Goal: Information Seeking & Learning: Learn about a topic

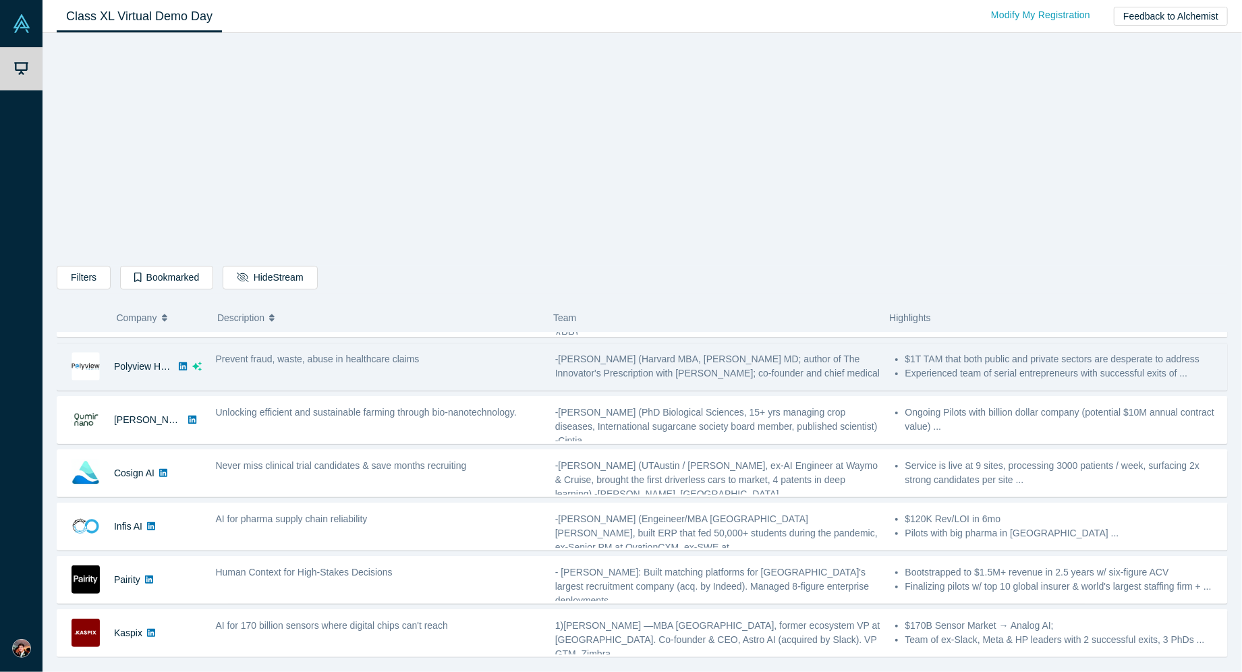
scroll to position [150, 0]
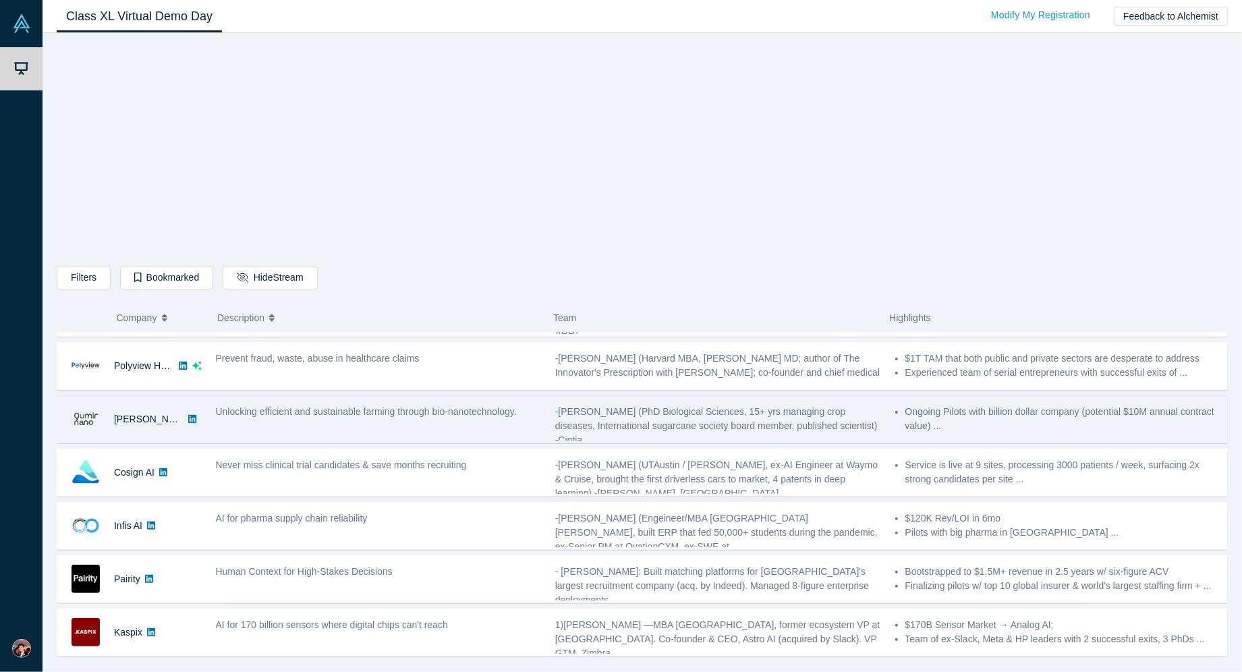
click at [341, 430] on div "Unlocking efficient and sustainable farming through bio-nanotechnology." at bounding box center [377, 419] width 339 height 42
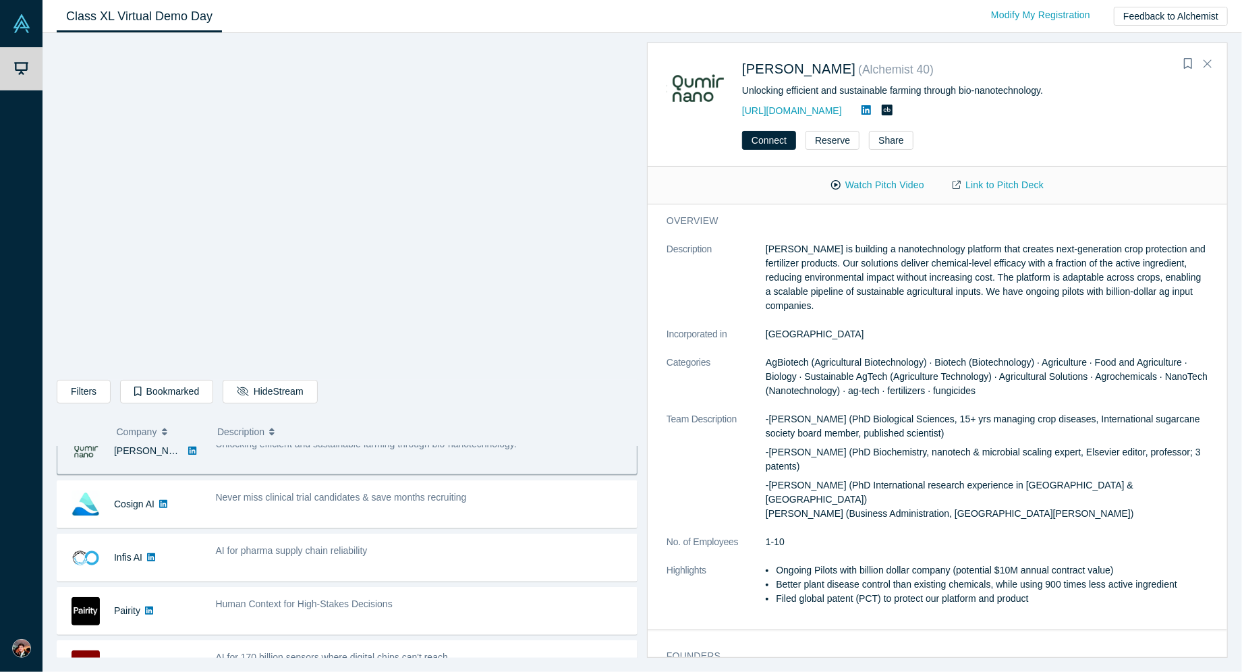
scroll to position [236, 0]
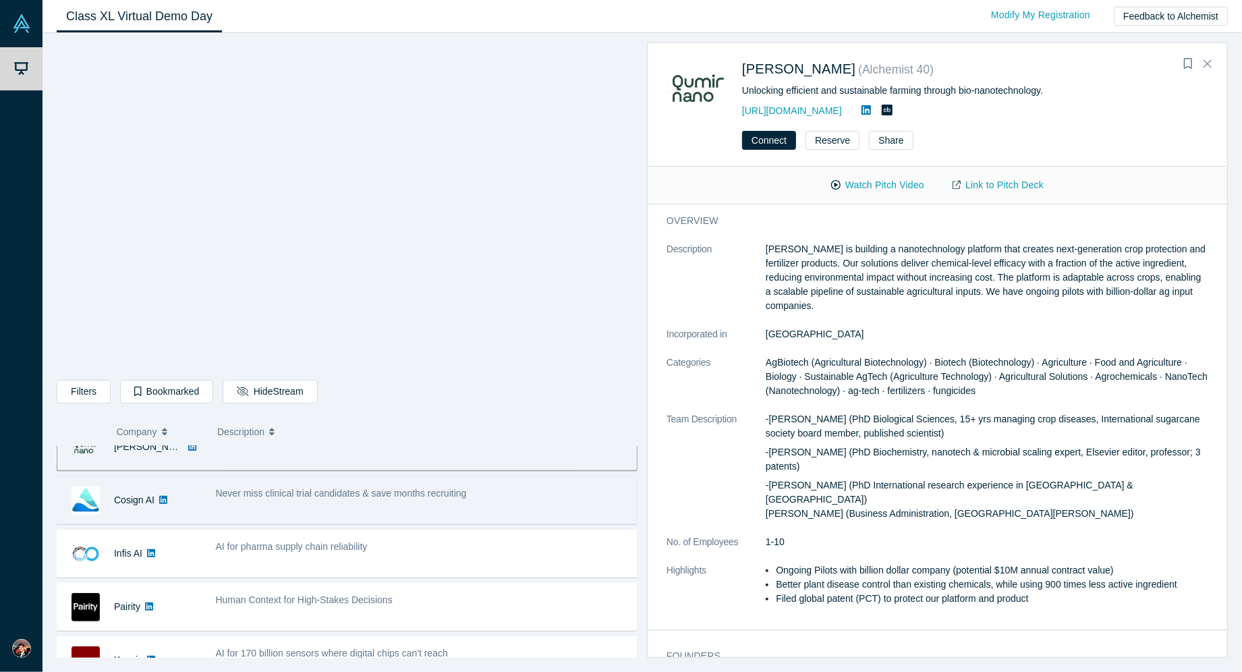
click at [486, 504] on div "Never miss clinical trial candidates & save months recruiting" at bounding box center [422, 500] width 428 height 42
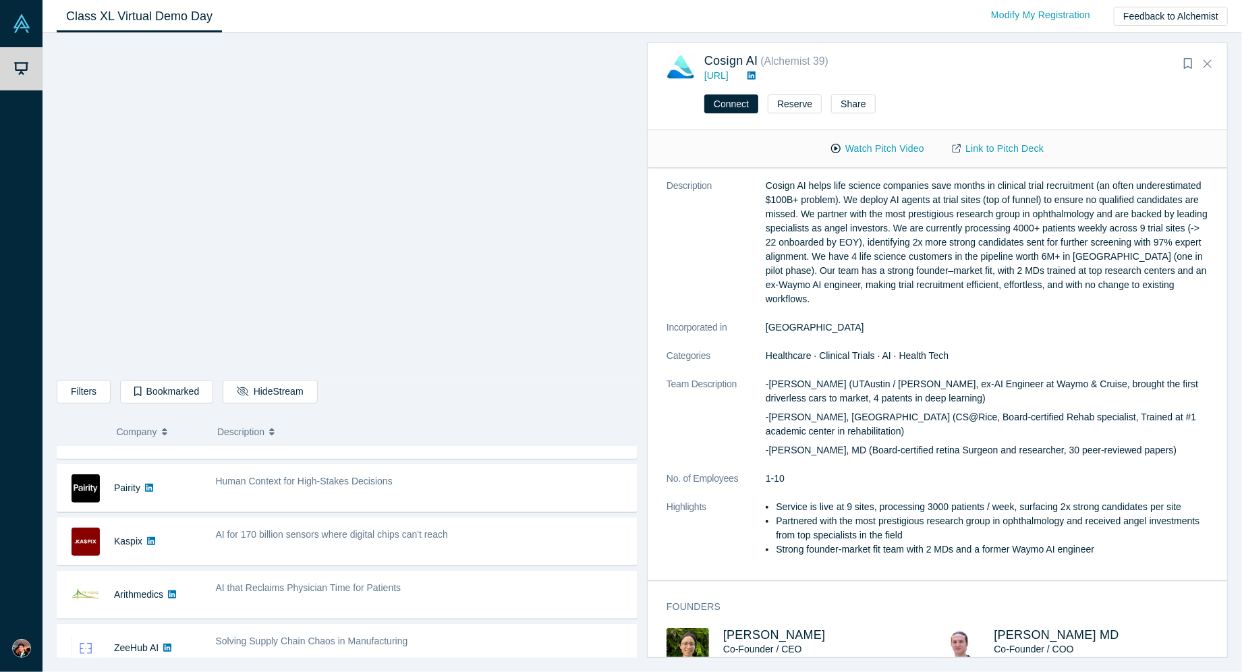
scroll to position [357, 0]
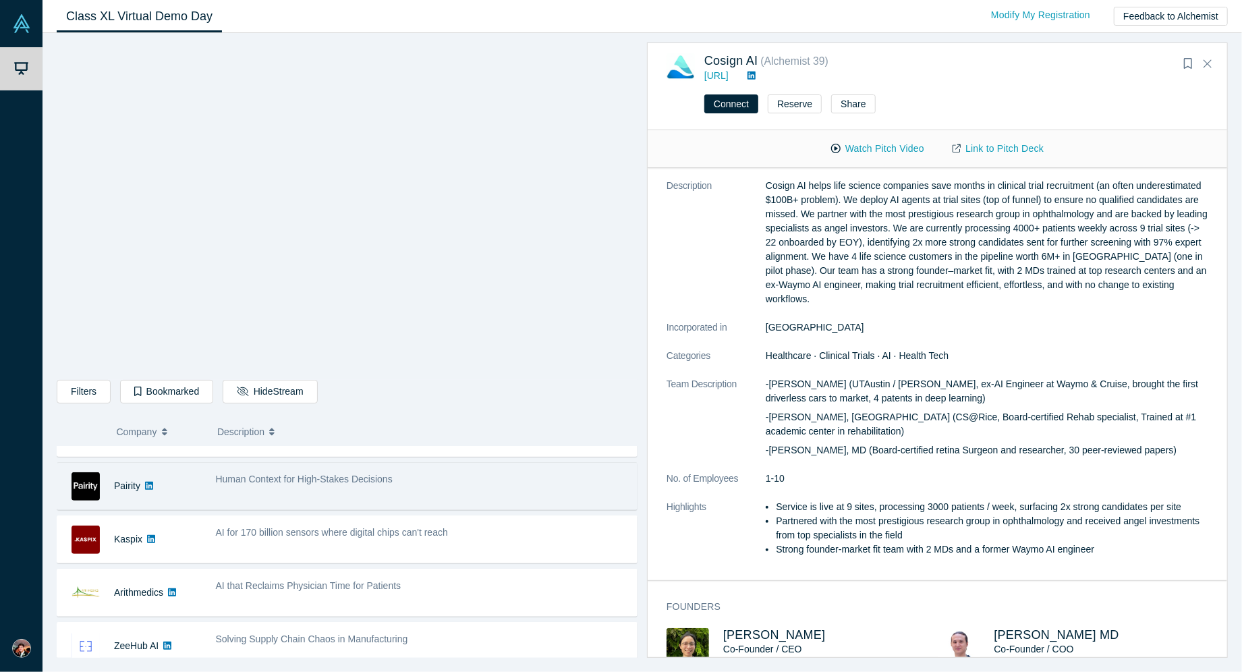
click at [403, 489] on div "Human Context for High-Stakes Decisions" at bounding box center [422, 486] width 428 height 42
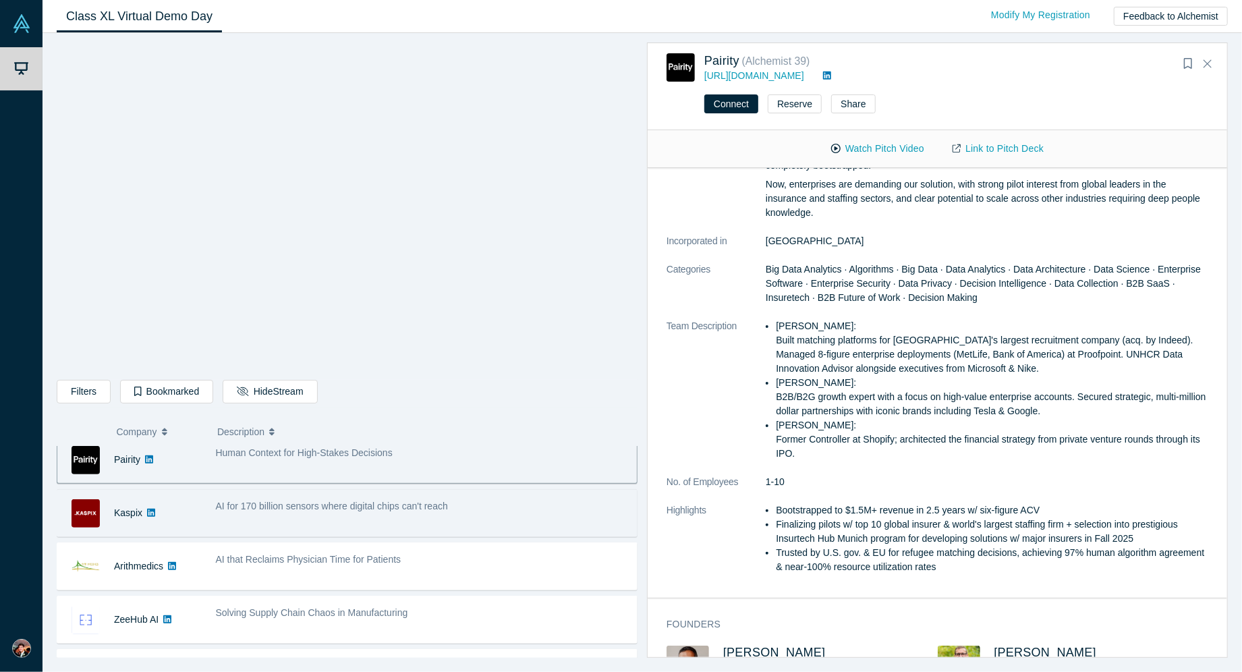
scroll to position [389, 0]
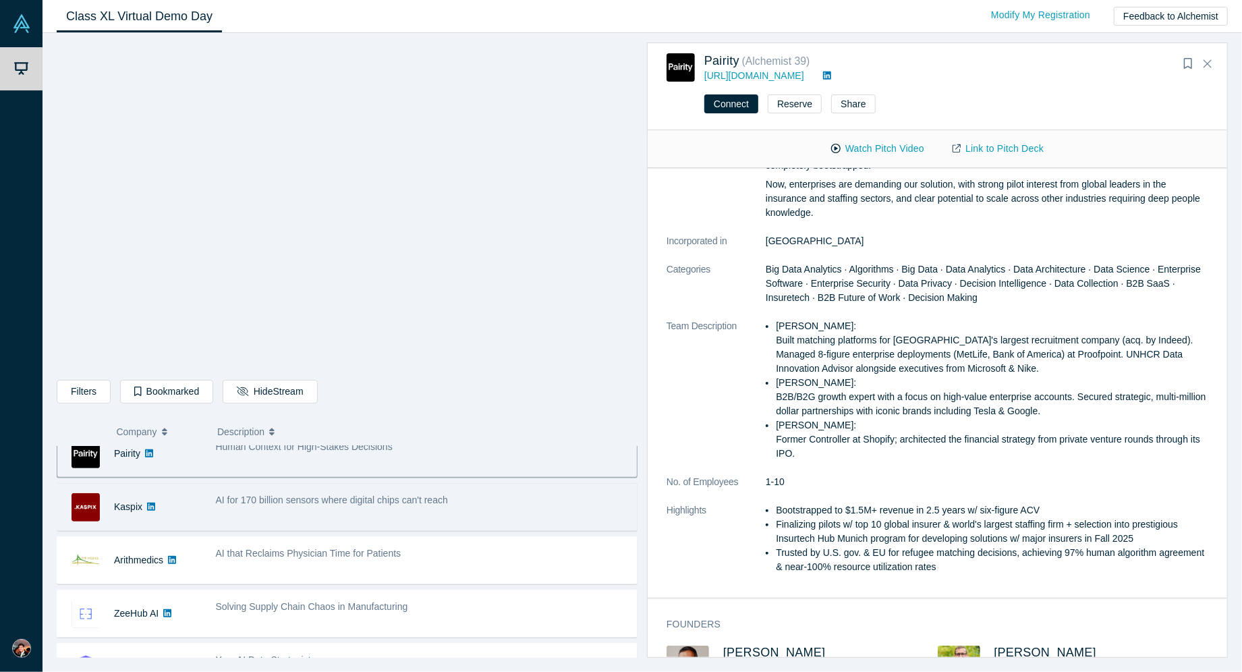
click at [483, 517] on div "AI for 170 billion sensors where digital chips can't reach" at bounding box center [422, 507] width 428 height 42
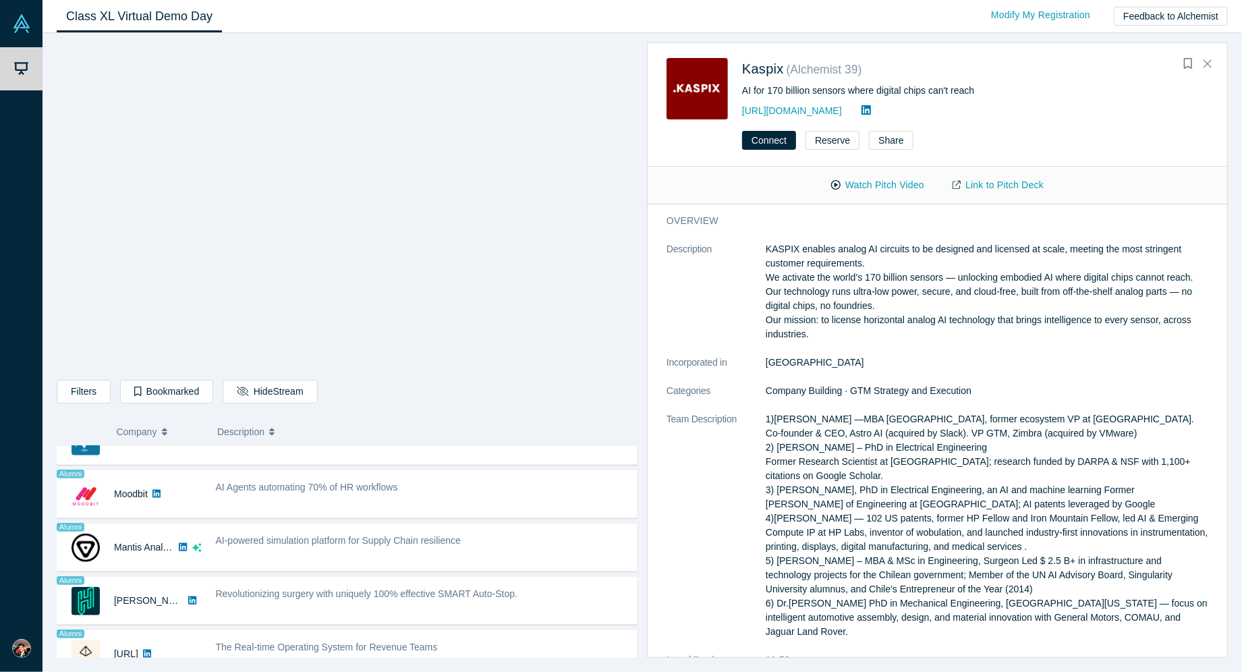
scroll to position [1055, 0]
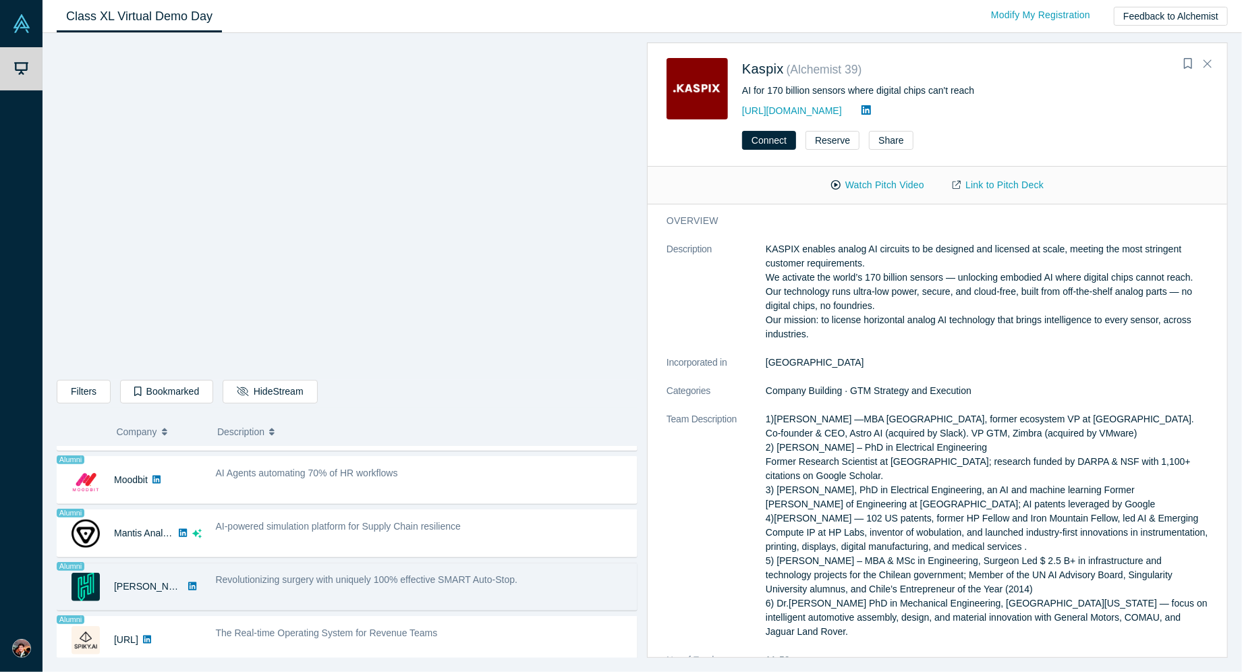
click at [556, 583] on div "Revolutionizing surgery with uniquely 100% effective SMART Auto-Stop." at bounding box center [422, 586] width 428 height 42
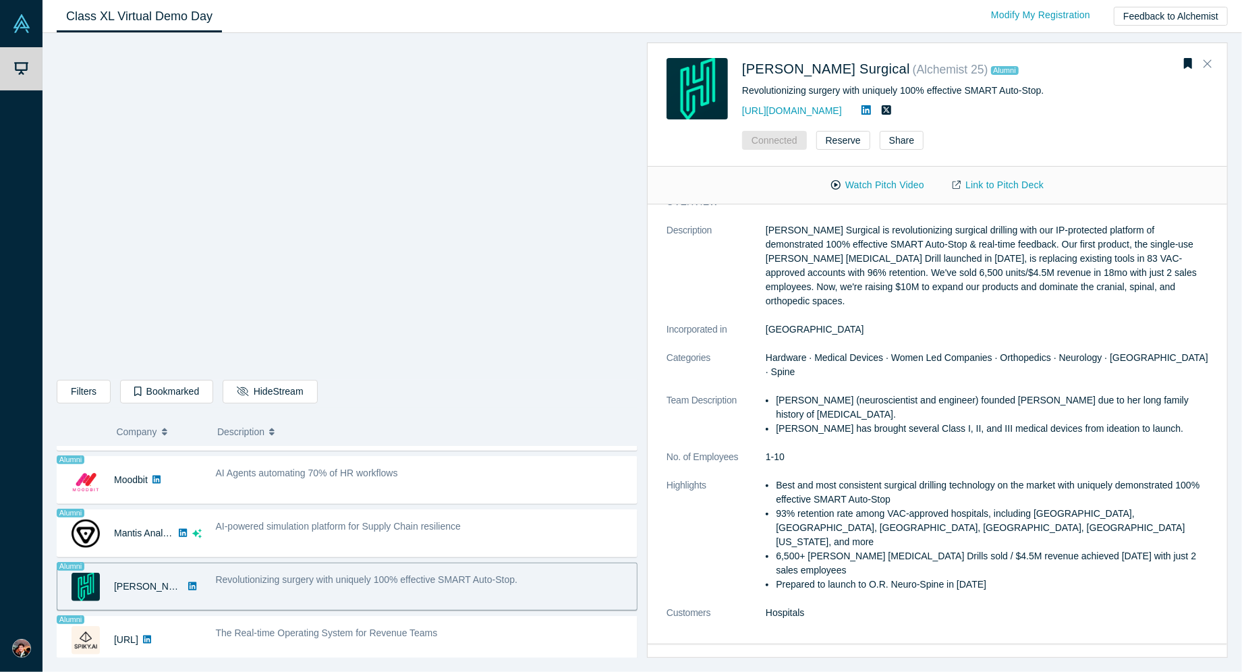
scroll to position [0, 0]
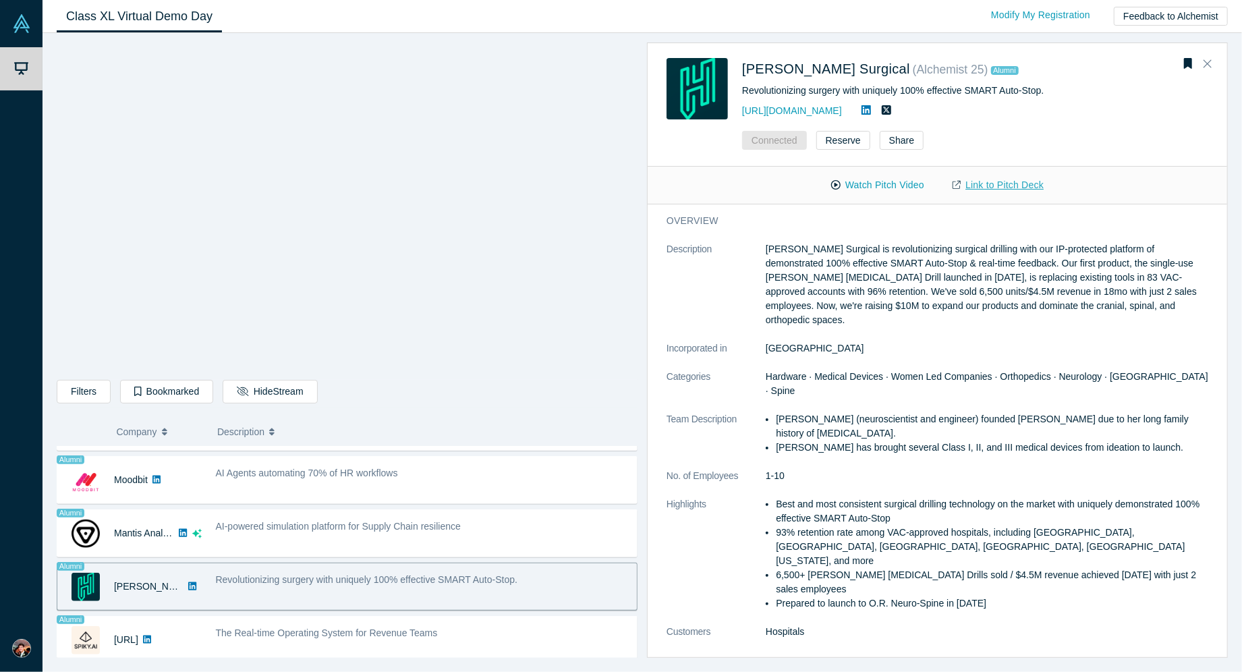
click at [1000, 177] on link "Link to Pitch Deck" at bounding box center [997, 185] width 119 height 24
